Goal: Transaction & Acquisition: Purchase product/service

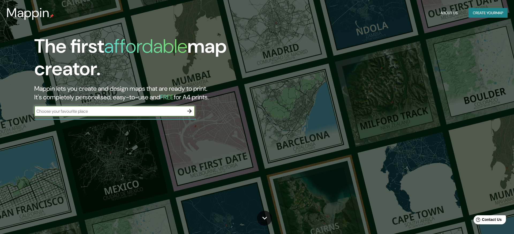
click at [139, 112] on input "text" at bounding box center [109, 111] width 150 height 6
type input "c"
type input "bogota"
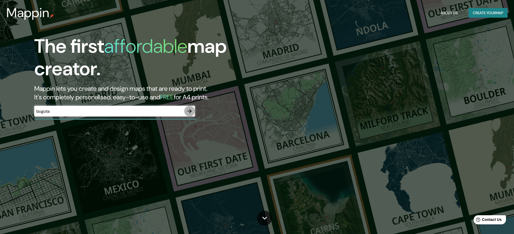
click at [193, 113] on button "button" at bounding box center [189, 111] width 11 height 11
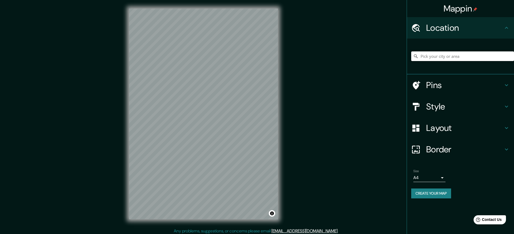
click at [426, 56] on input "Pick your city or area" at bounding box center [462, 56] width 103 height 10
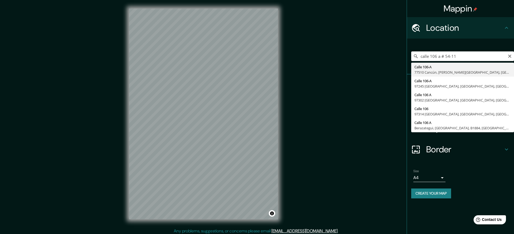
click at [451, 57] on input "calle 106 a # 54-11" at bounding box center [462, 56] width 103 height 10
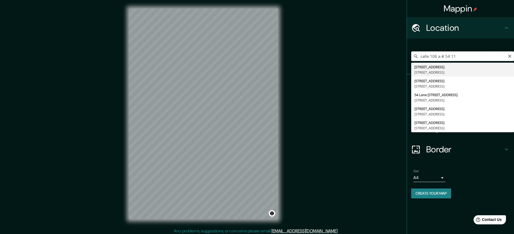
click at [491, 58] on input "calle 106 a # 54 11" at bounding box center [462, 56] width 103 height 10
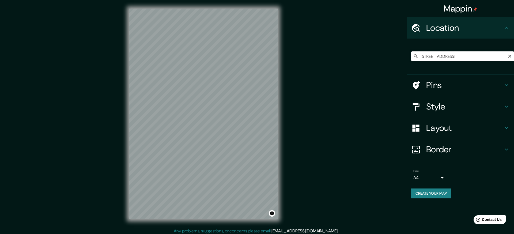
click at [491, 58] on input "[STREET_ADDRESS]" at bounding box center [462, 56] width 103 height 10
type input "[STREET_ADDRESS]"
click at [510, 57] on icon "Clear" at bounding box center [509, 56] width 3 height 3
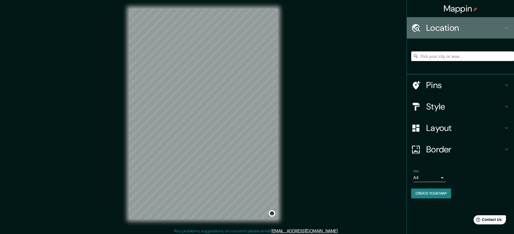
click at [500, 29] on h4 "Location" at bounding box center [464, 28] width 77 height 11
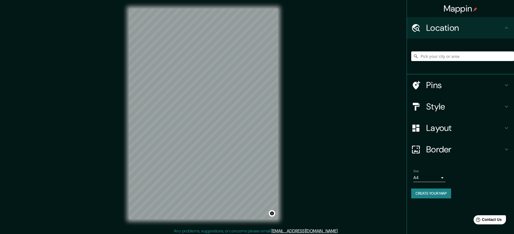
click at [508, 27] on icon at bounding box center [507, 28] width 6 height 6
click at [435, 57] on input "Pick your city or area" at bounding box center [462, 56] width 103 height 10
type input "[GEOGRAPHIC_DATA]"
click at [499, 59] on input "[GEOGRAPHIC_DATA]" at bounding box center [462, 56] width 103 height 10
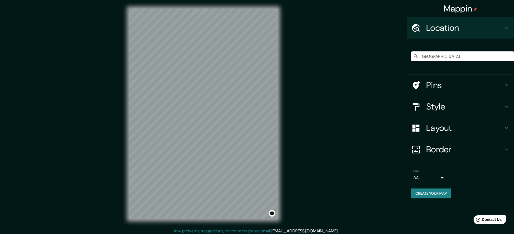
click at [416, 55] on icon at bounding box center [415, 56] width 5 height 5
click at [444, 92] on div "Pins" at bounding box center [460, 84] width 107 height 21
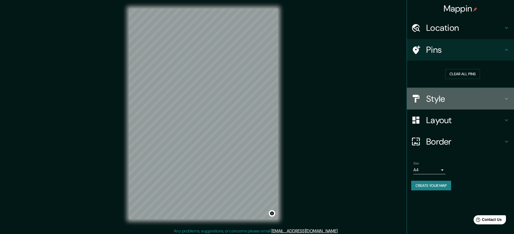
click at [444, 103] on h4 "Style" at bounding box center [464, 98] width 77 height 11
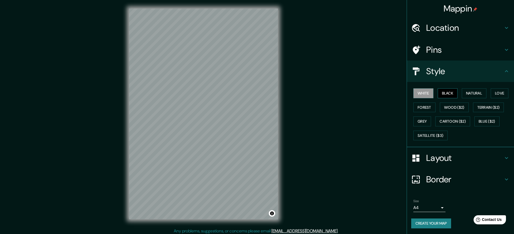
click at [449, 95] on button "Black" at bounding box center [448, 93] width 20 height 10
drag, startPoint x: 474, startPoint y: 93, endPoint x: 463, endPoint y: 107, distance: 18.3
click at [474, 93] on button "Natural" at bounding box center [474, 93] width 25 height 10
drag, startPoint x: 447, startPoint y: 105, endPoint x: 441, endPoint y: 119, distance: 14.4
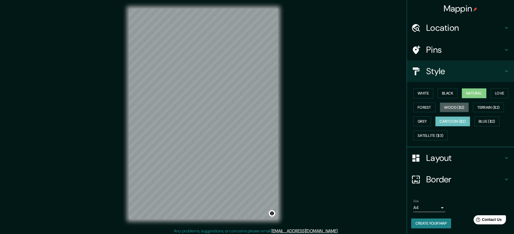
click at [447, 106] on button "Wood ($2)" at bounding box center [454, 108] width 29 height 10
click at [441, 119] on button "Cartoon ($2)" at bounding box center [453, 122] width 35 height 10
click at [454, 108] on button "Wood ($2)" at bounding box center [454, 108] width 29 height 10
